Goal: Check status

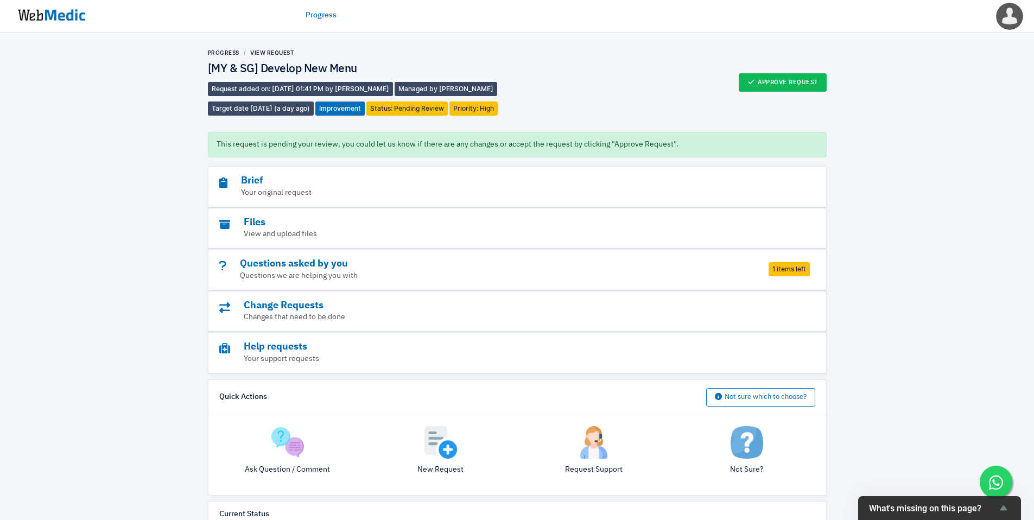
click at [49, 26] on img at bounding box center [51, 15] width 81 height 34
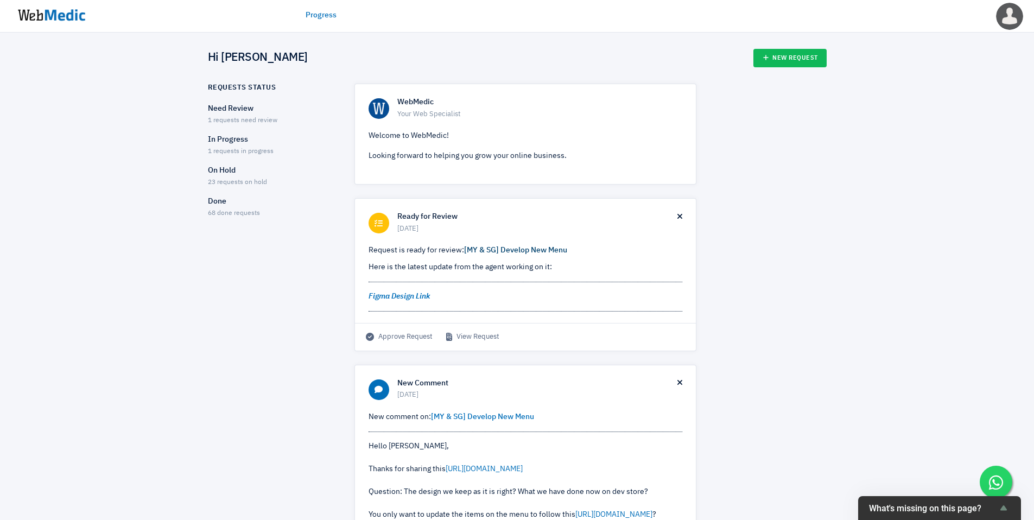
click at [523, 253] on link "[MY & SG] Develop New Menu" at bounding box center [515, 251] width 103 height 8
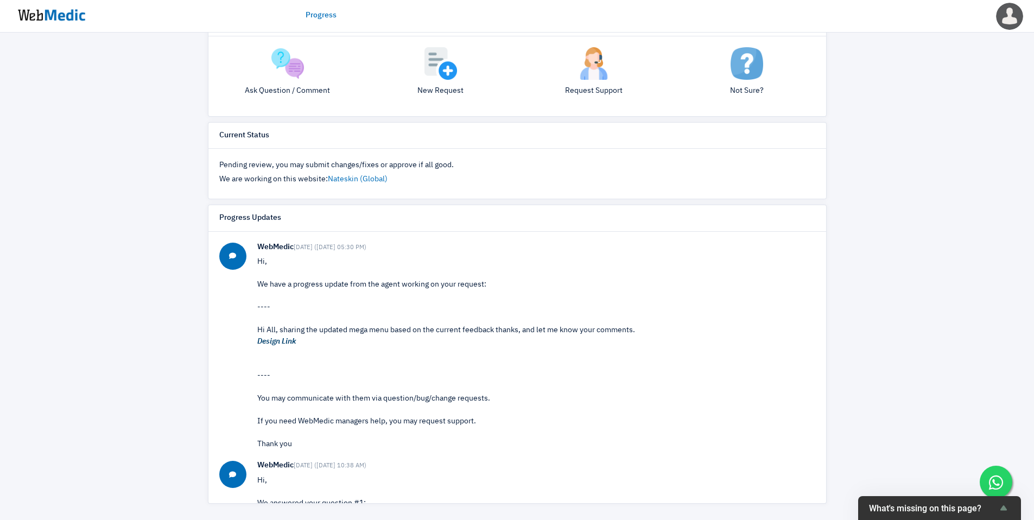
click at [281, 342] on em "Design Link" at bounding box center [276, 342] width 39 height 8
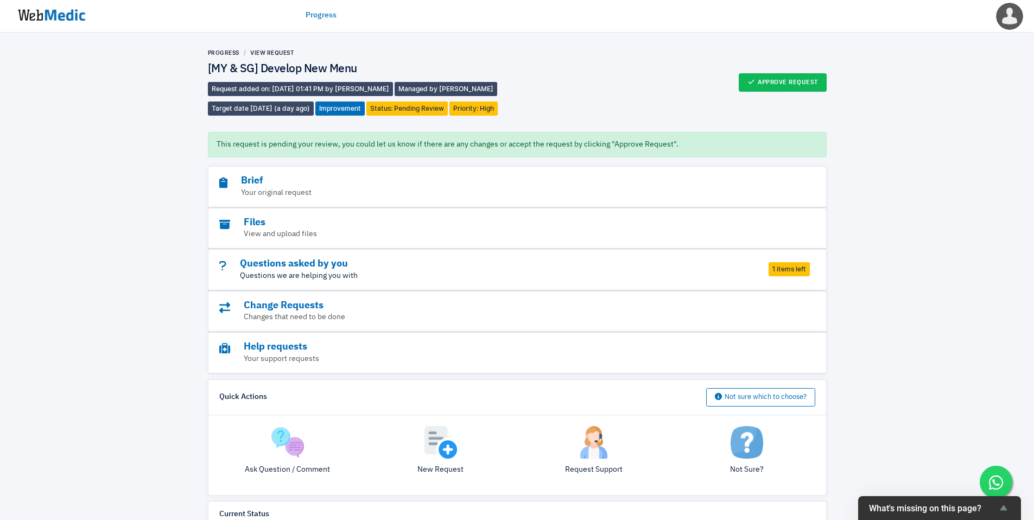
click at [604, 271] on p "Questions we are helping you with" at bounding box center [487, 275] width 536 height 11
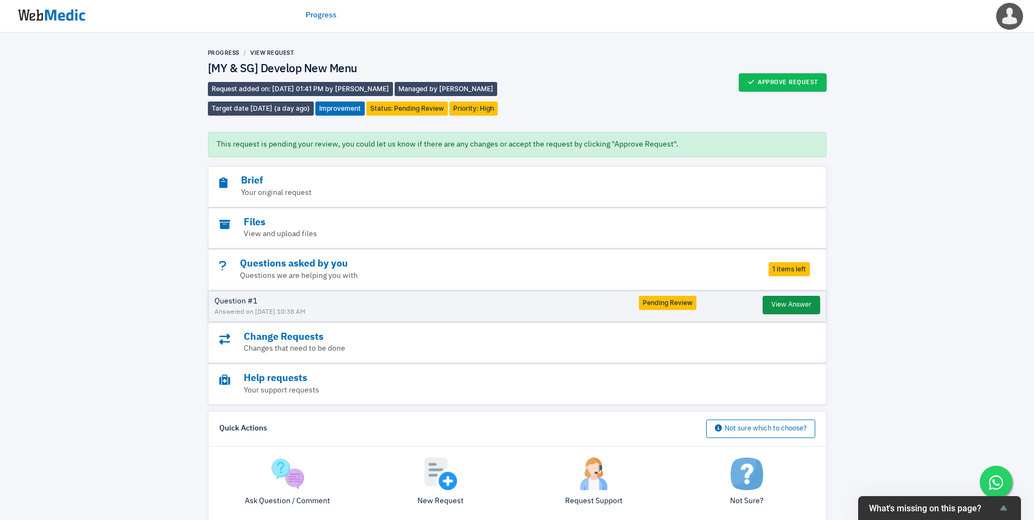
click at [793, 306] on button "View Answer" at bounding box center [792, 305] width 58 height 18
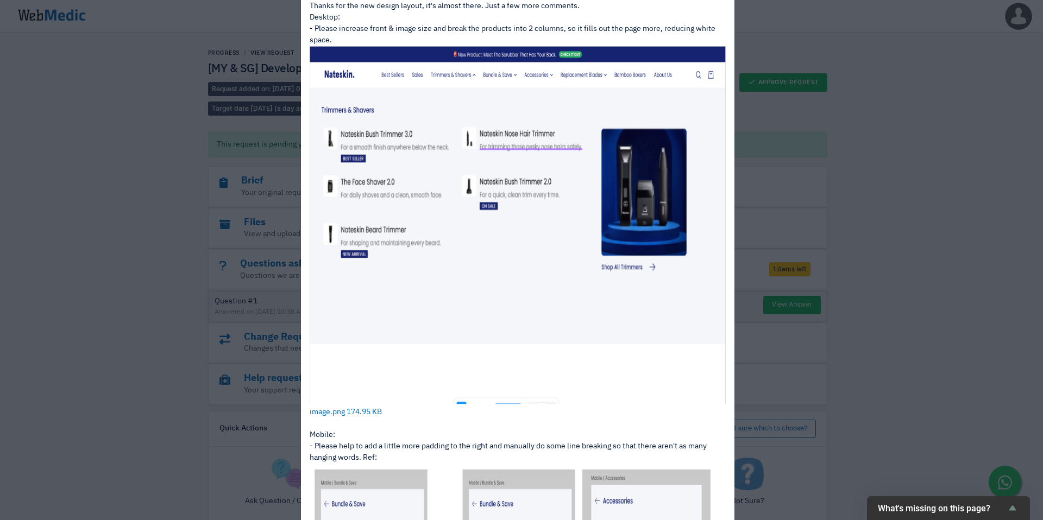
scroll to position [475, 0]
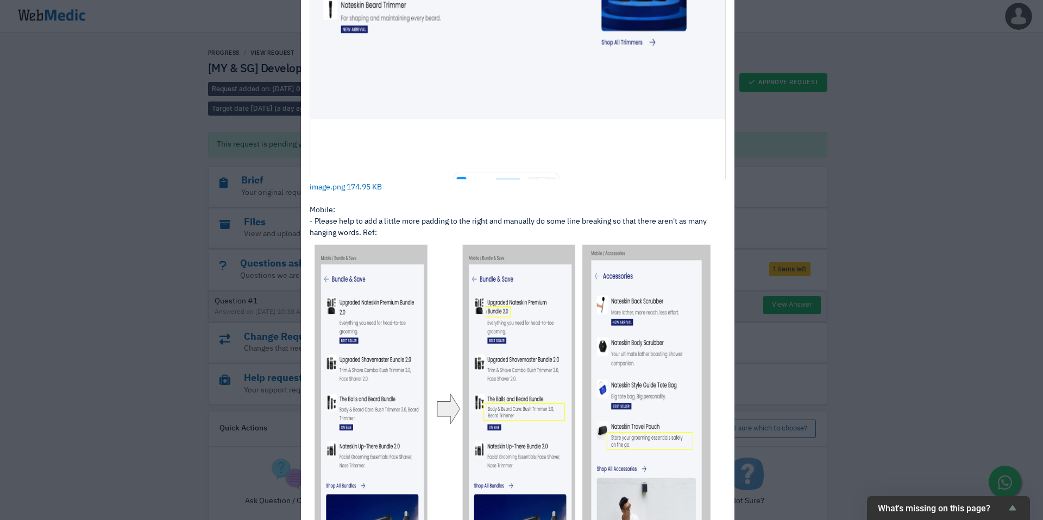
click at [932, 211] on div "View Answer Question: [DATE] ([DATE] 06:05 PM) Thanks for making the changes to…" at bounding box center [521, 260] width 1043 height 520
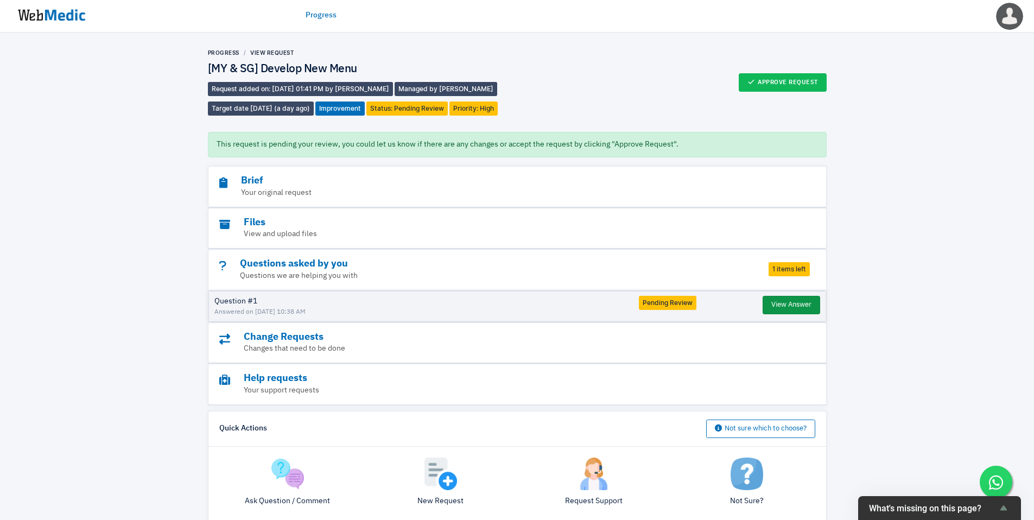
click at [780, 308] on button "View Answer" at bounding box center [792, 305] width 58 height 18
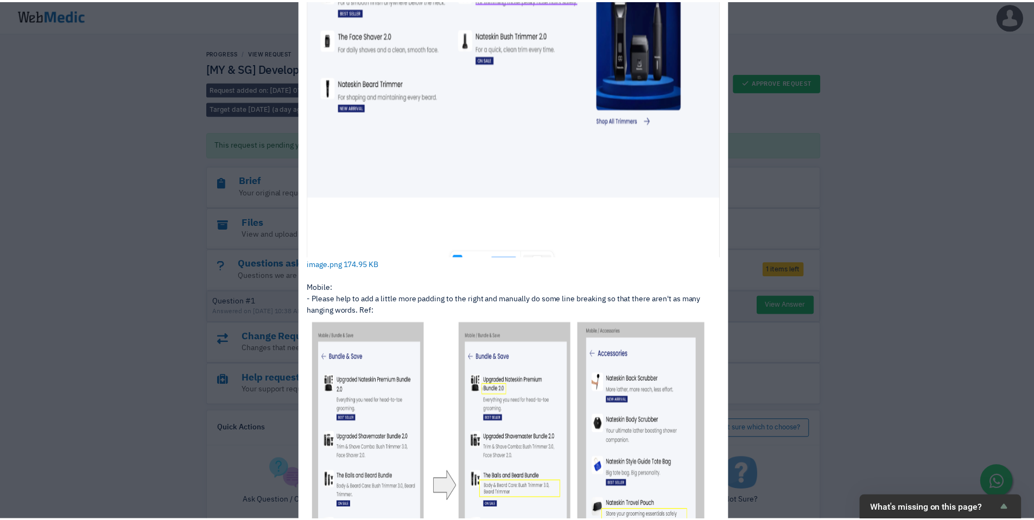
scroll to position [626, 0]
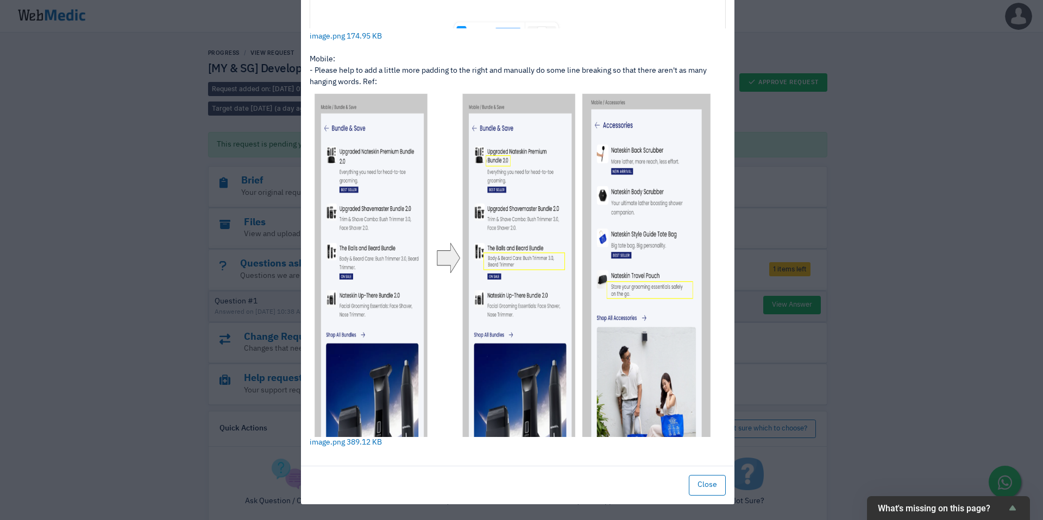
click at [876, 367] on div "View Answer Question: [DATE] ([DATE] 06:05 PM) Thanks for making the changes to…" at bounding box center [521, 260] width 1043 height 520
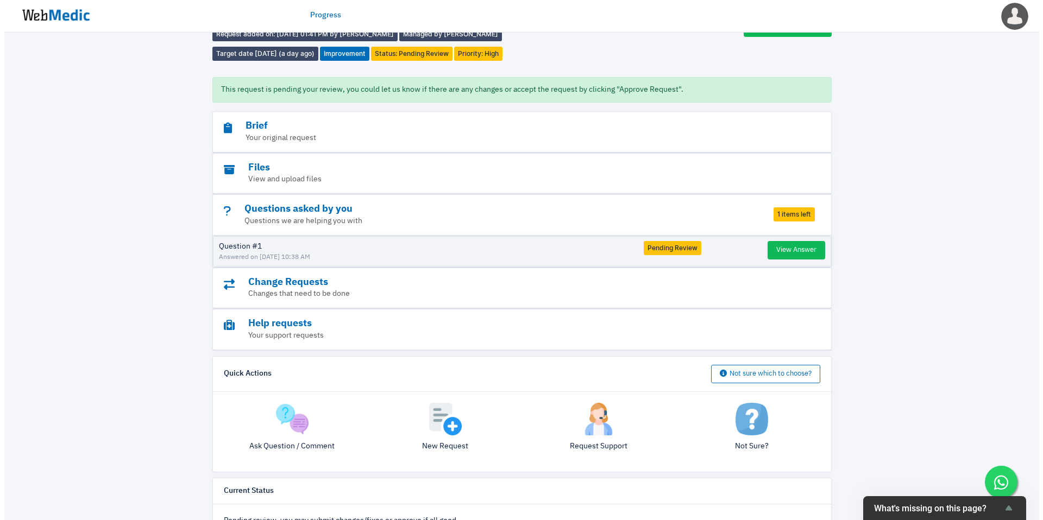
scroll to position [56, 0]
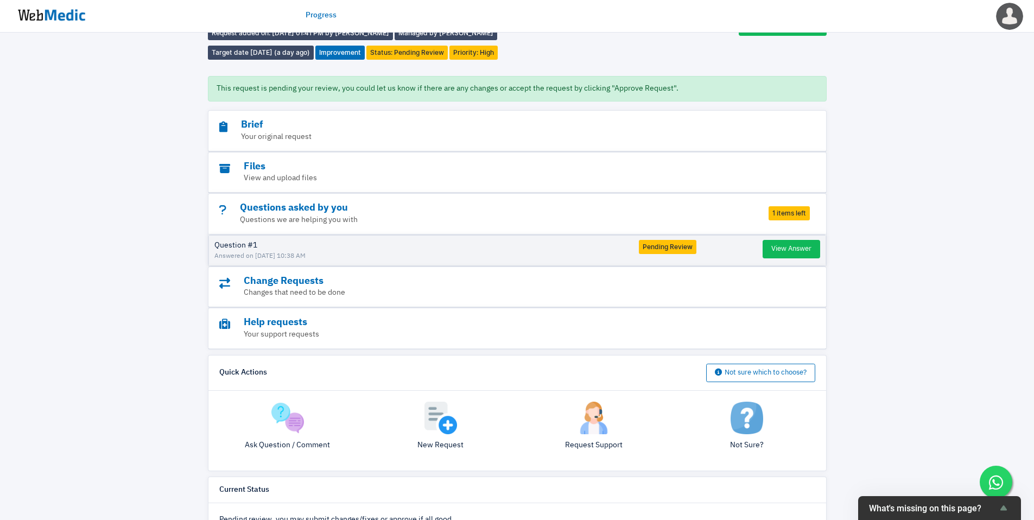
click at [584, 426] on img at bounding box center [594, 418] width 33 height 33
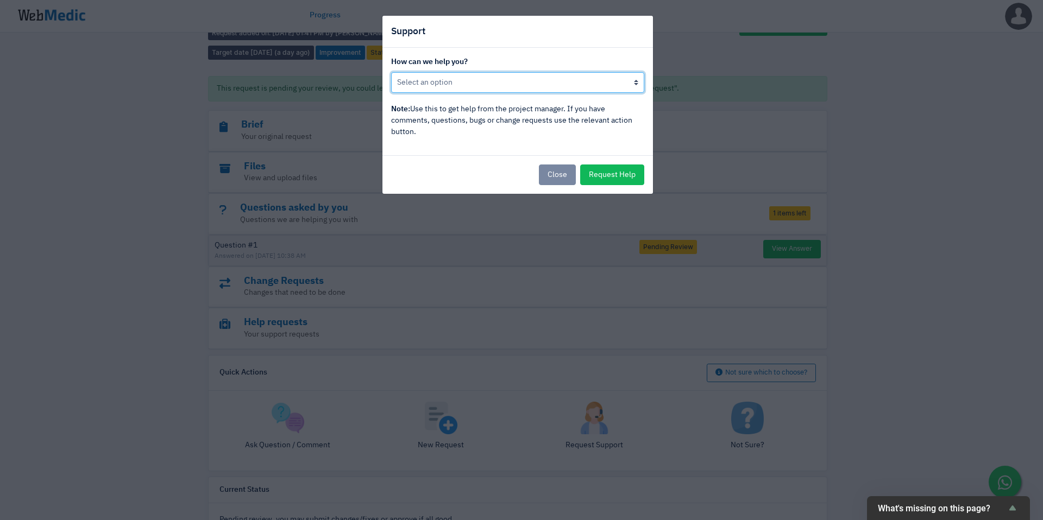
click at [512, 80] on select "Not happy with progress here Developer/designer is not responding There is a mi…" at bounding box center [517, 82] width 253 height 21
click at [566, 180] on button "Close" at bounding box center [557, 175] width 37 height 21
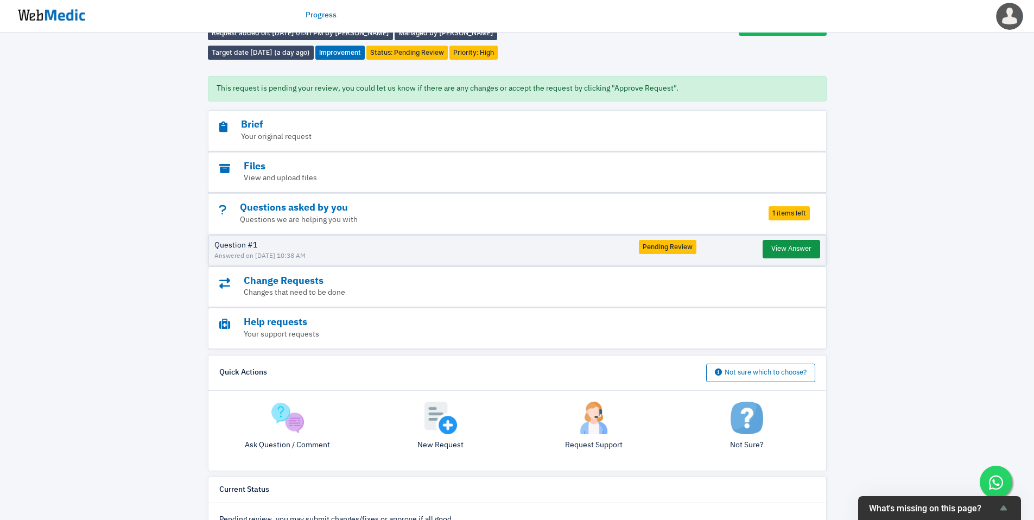
click at [791, 255] on button "View Answer" at bounding box center [792, 249] width 58 height 18
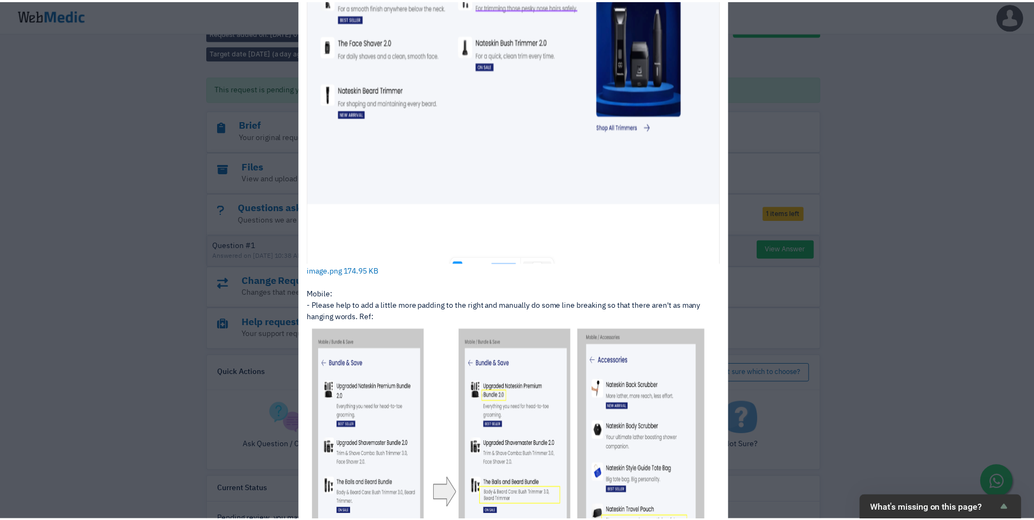
scroll to position [626, 0]
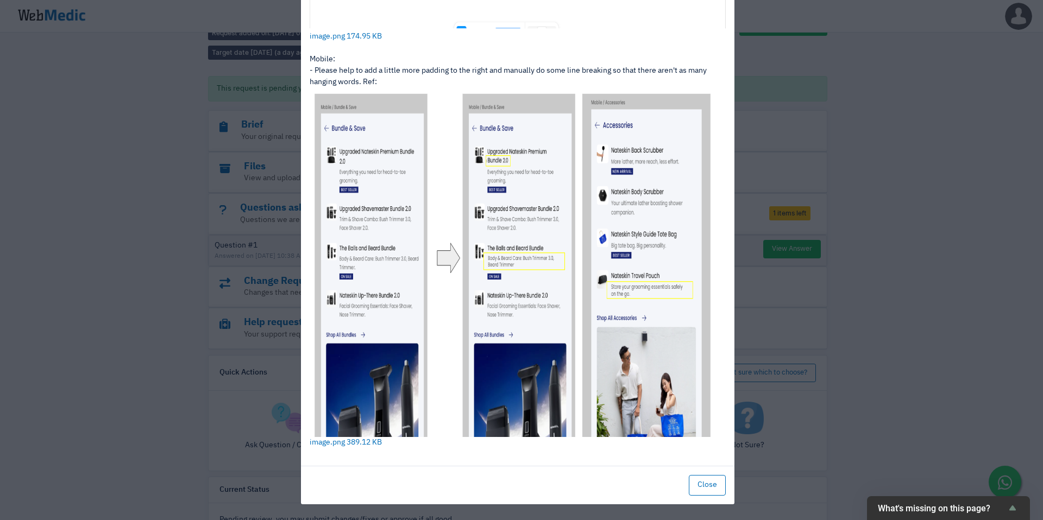
click at [876, 317] on div "View Answer Question: [DATE] ([DATE] 06:05 PM) Thanks for making the changes to…" at bounding box center [521, 260] width 1043 height 520
